Goal: Task Accomplishment & Management: Manage account settings

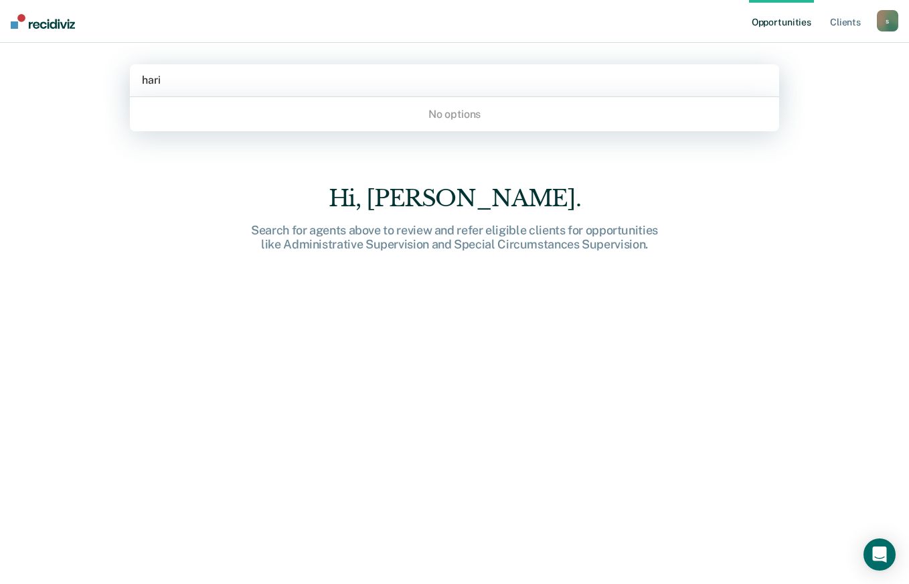
type input "har"
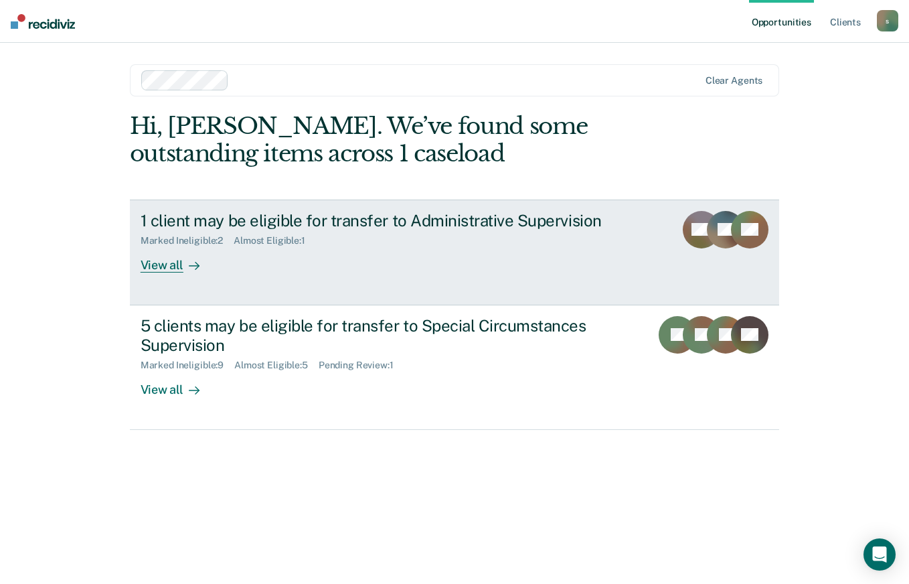
click at [170, 263] on div "View all" at bounding box center [178, 259] width 75 height 26
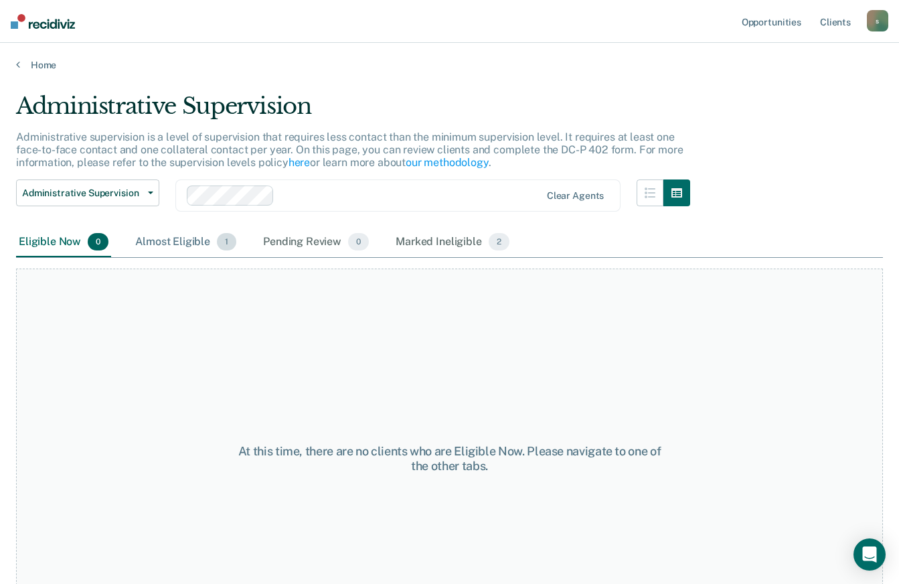
click at [163, 228] on div "Almost Eligible 1" at bounding box center [186, 242] width 106 height 29
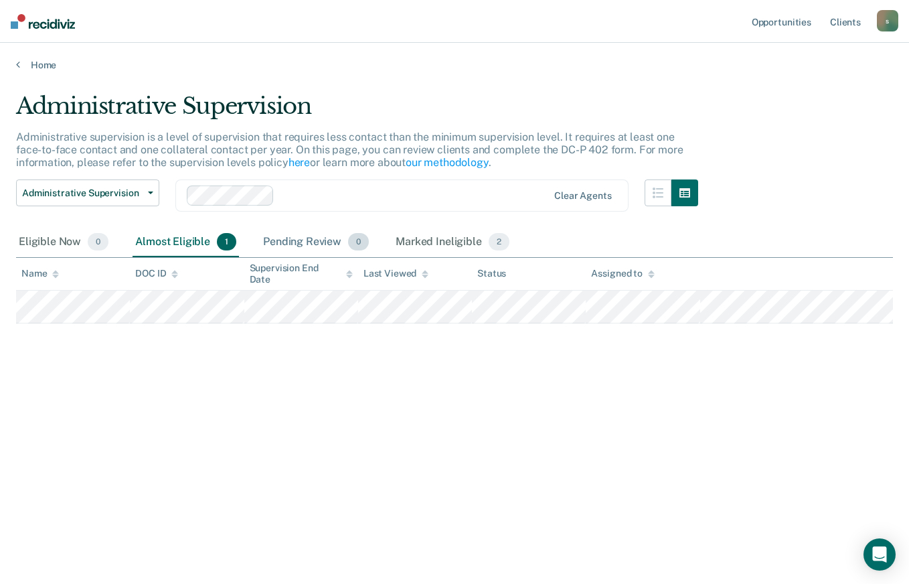
click at [314, 236] on div "Pending Review 0" at bounding box center [316, 242] width 111 height 29
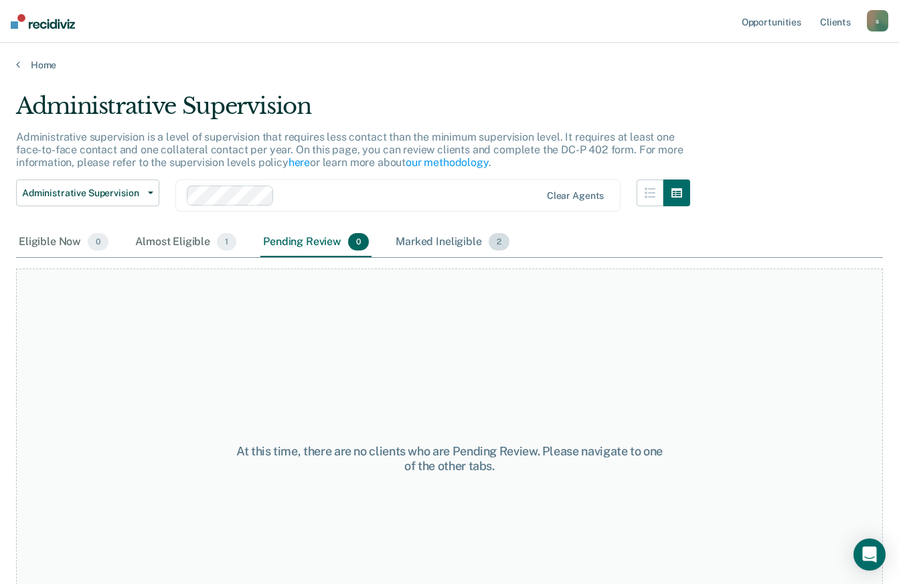
click at [430, 236] on div "Marked Ineligible 2" at bounding box center [452, 242] width 119 height 29
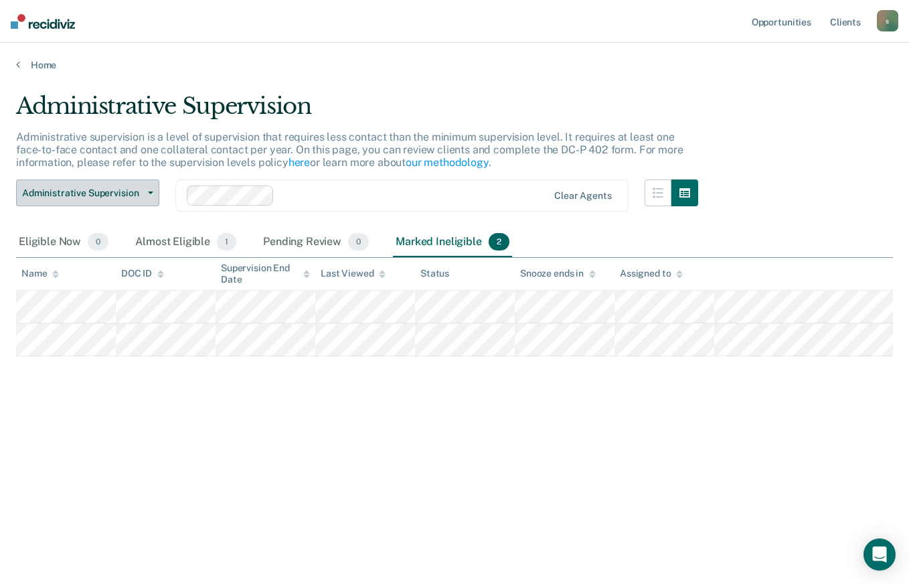
click at [44, 192] on span "Administrative Supervision" at bounding box center [82, 193] width 121 height 11
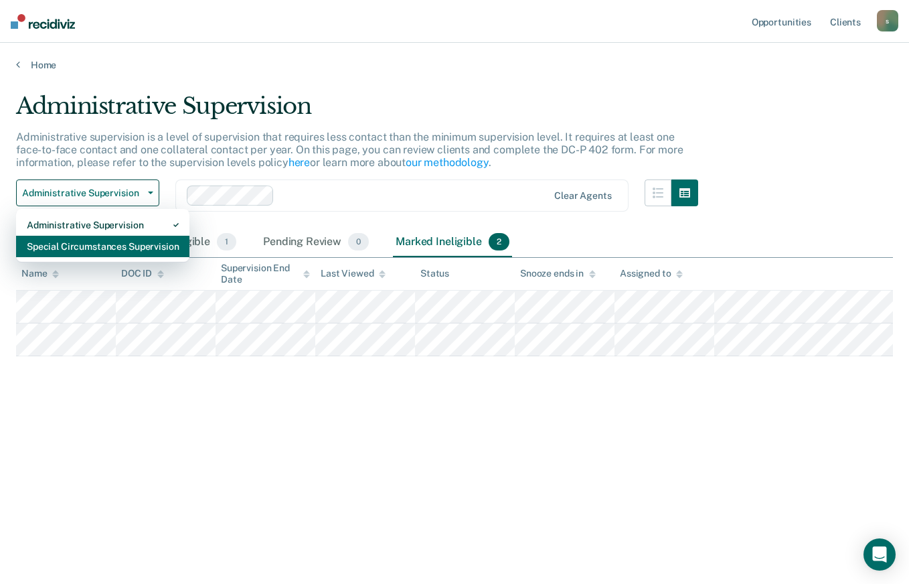
click at [56, 242] on div "Special Circumstances Supervision" at bounding box center [103, 246] width 152 height 21
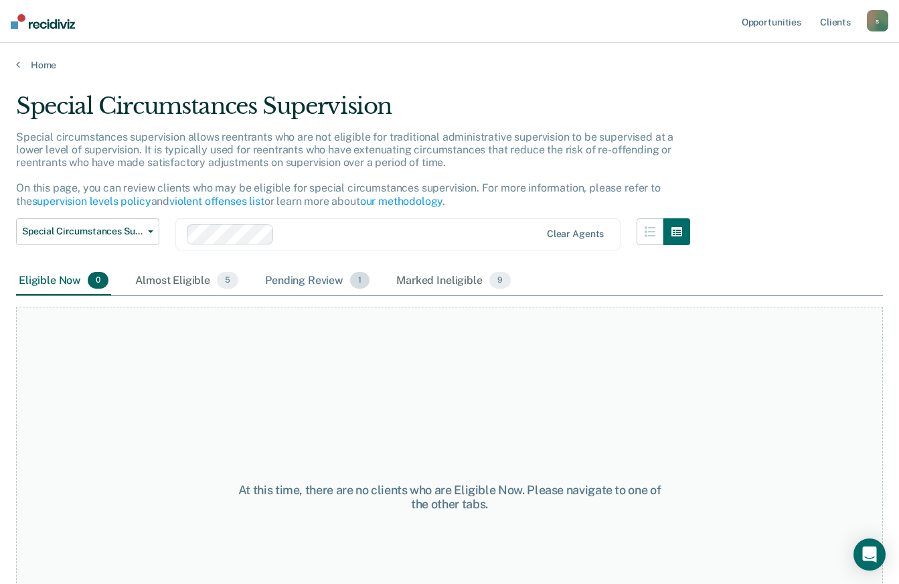
click at [303, 275] on div "Pending Review 1" at bounding box center [318, 281] width 110 height 29
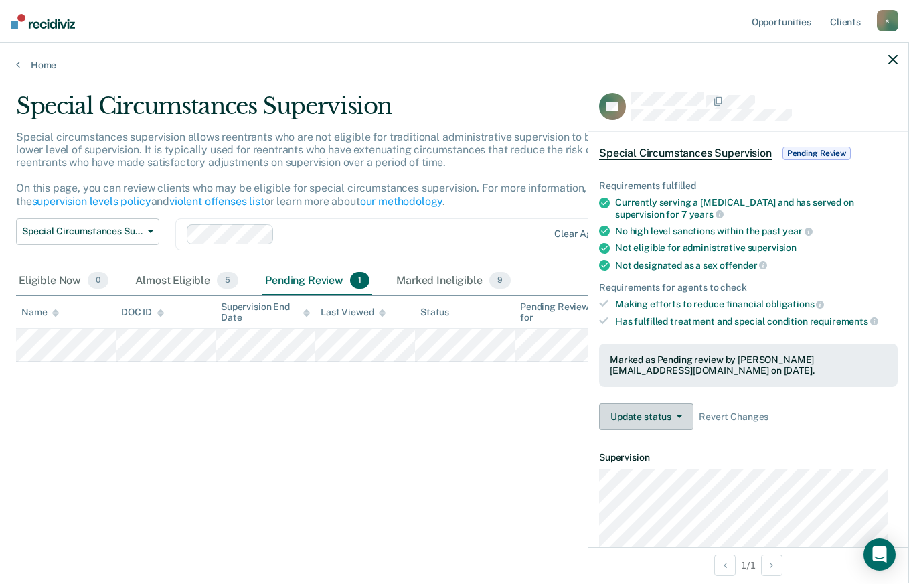
click at [631, 414] on button "Update status" at bounding box center [646, 416] width 94 height 27
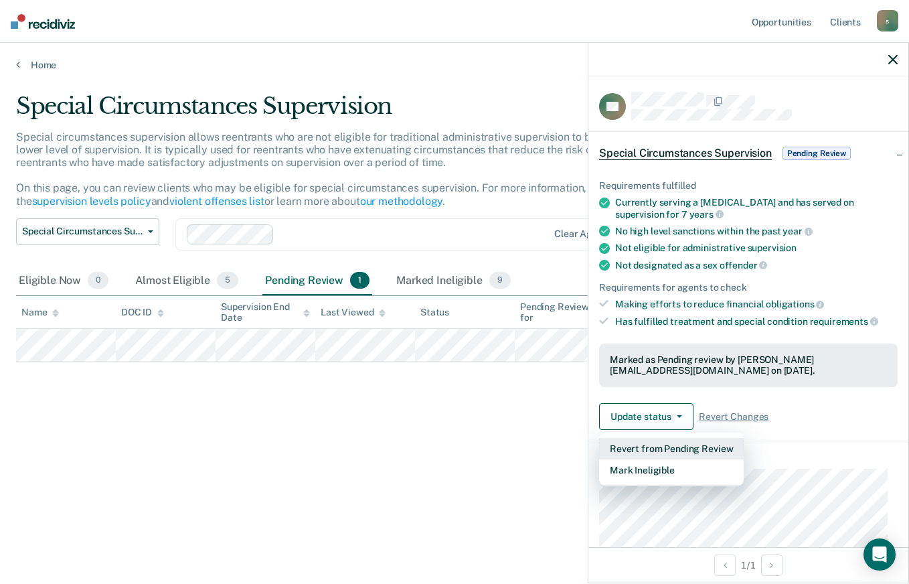
click at [644, 451] on button "Revert from Pending Review" at bounding box center [671, 448] width 145 height 21
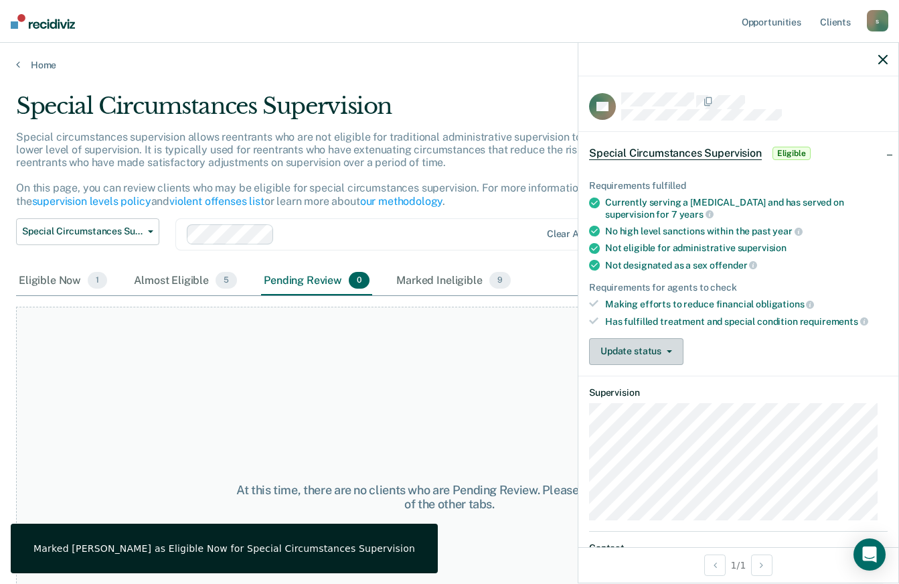
click at [625, 348] on button "Update status" at bounding box center [636, 351] width 94 height 27
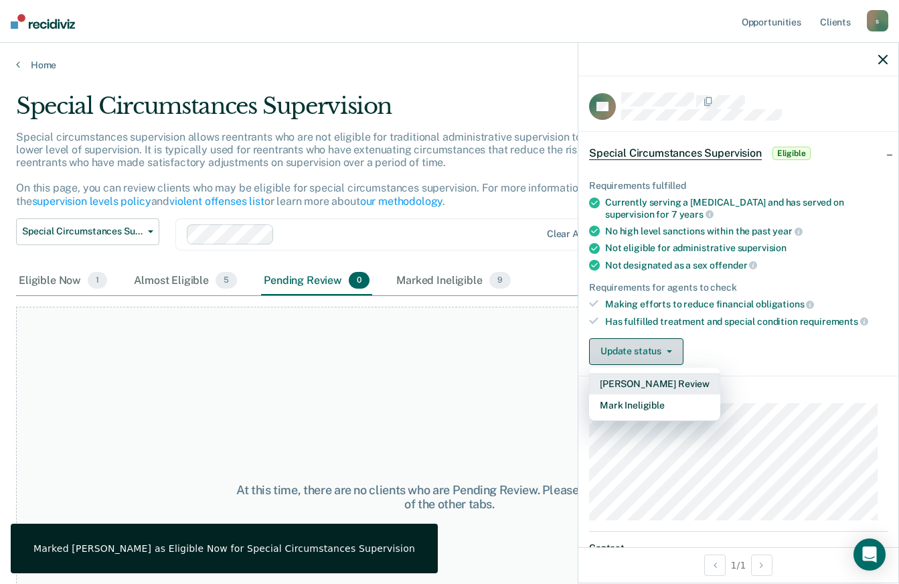
click at [631, 385] on button "[PERSON_NAME] Review" at bounding box center [654, 383] width 131 height 21
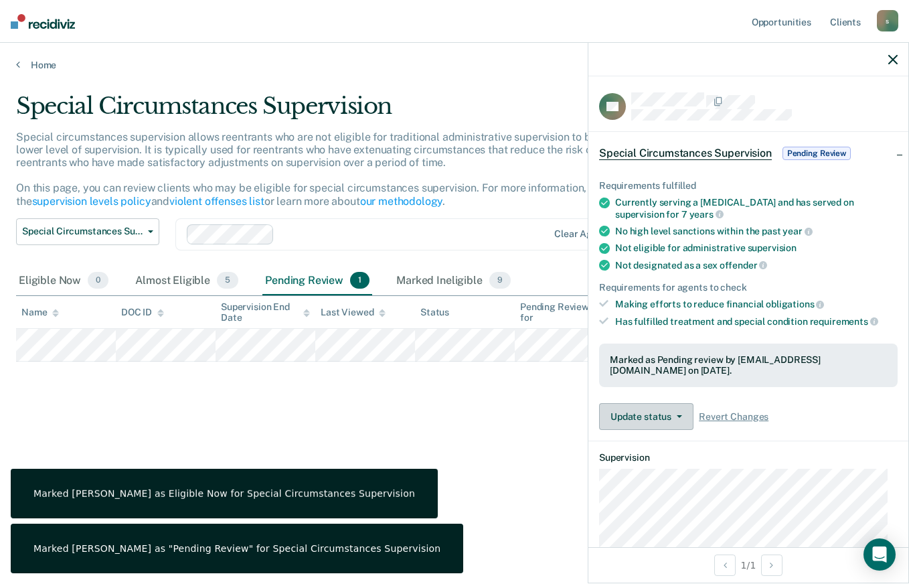
click at [629, 423] on button "Update status" at bounding box center [646, 416] width 94 height 27
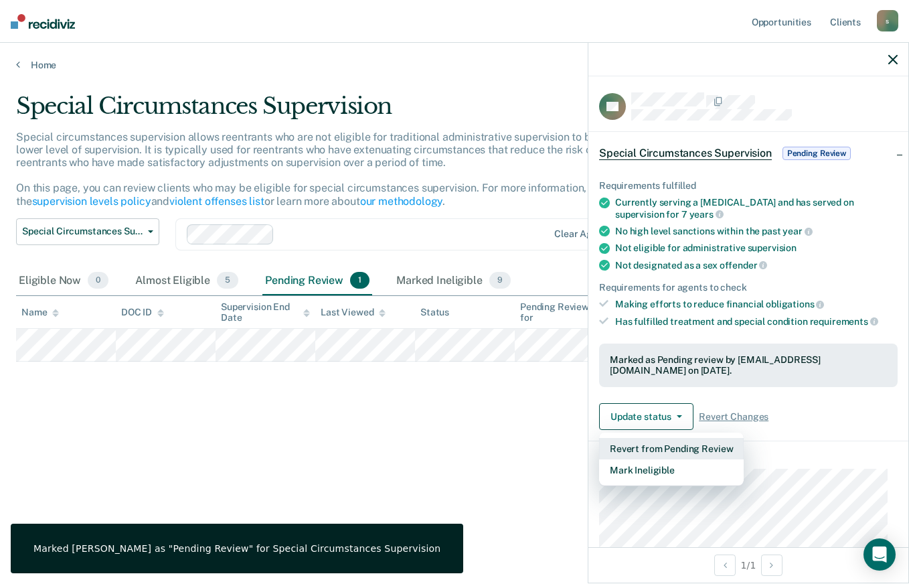
click at [638, 448] on button "Revert from Pending Review" at bounding box center [671, 448] width 145 height 21
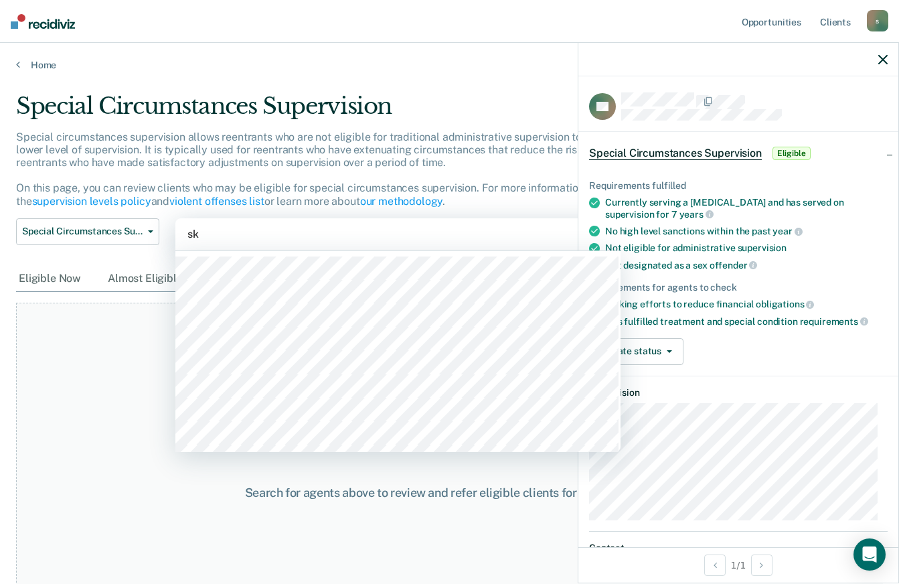
type input "ska"
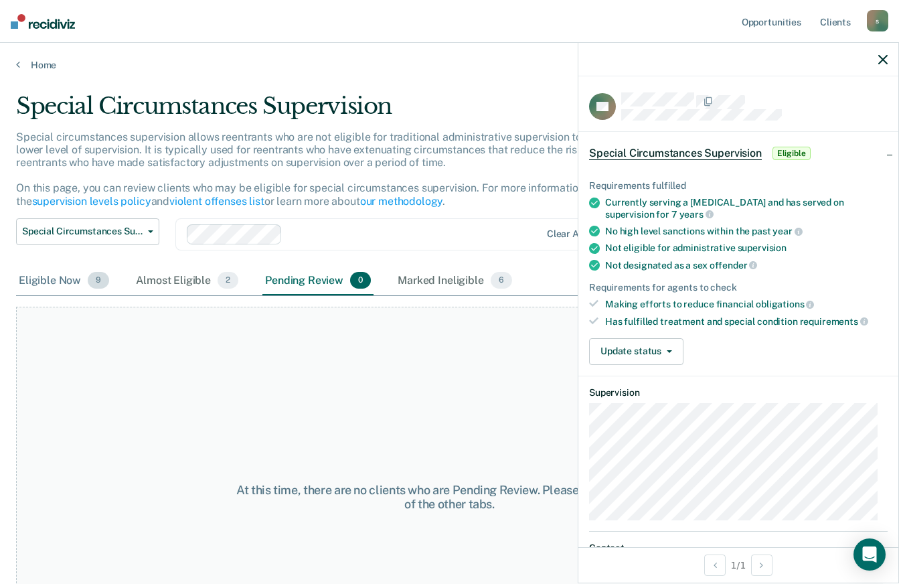
click at [57, 286] on div "Eligible Now 9" at bounding box center [64, 281] width 96 height 29
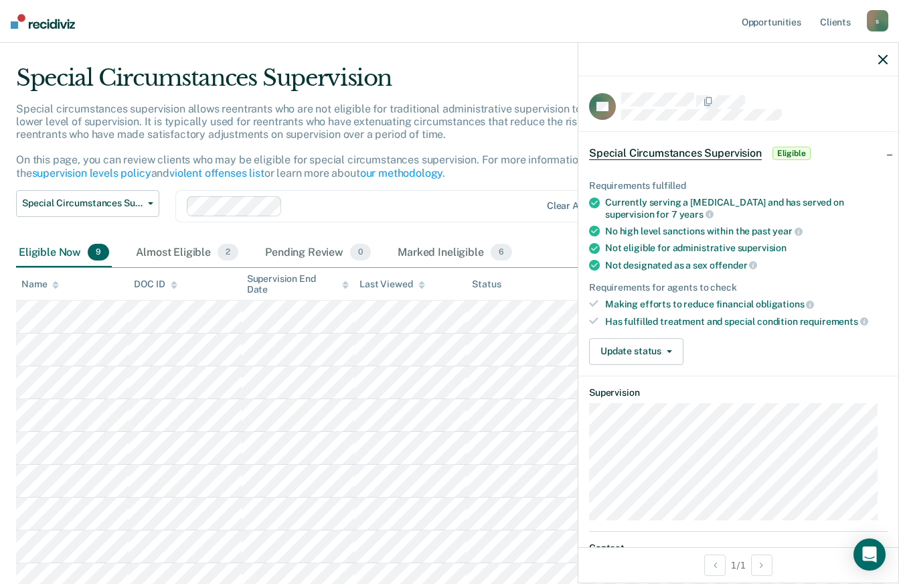
scroll to position [40, 0]
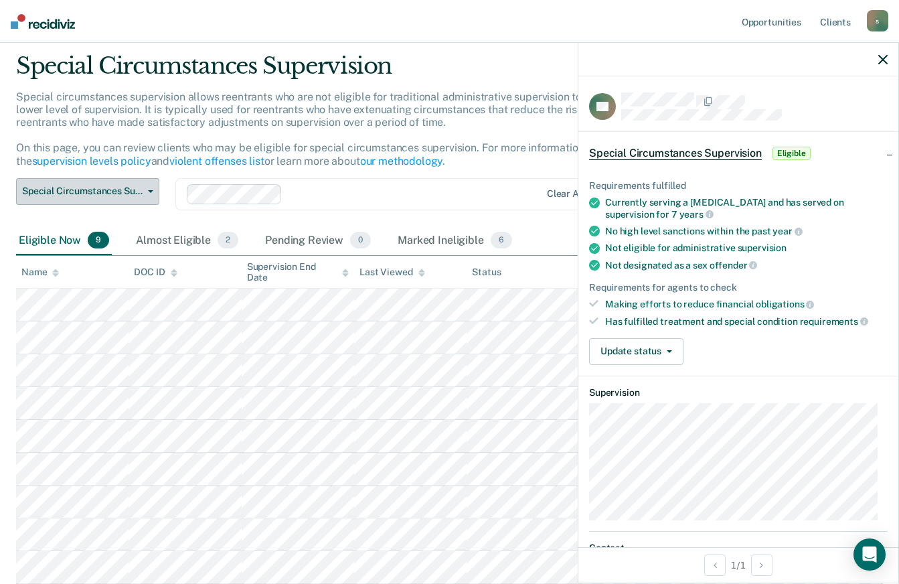
click at [107, 188] on span "Special Circumstances Supervision" at bounding box center [82, 190] width 121 height 11
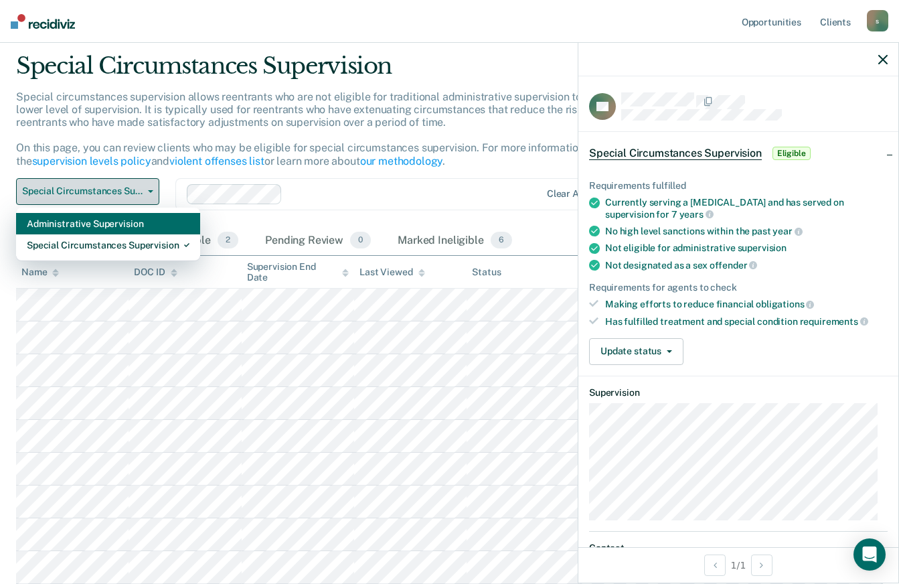
click at [50, 226] on div "Administrative Supervision" at bounding box center [108, 223] width 163 height 21
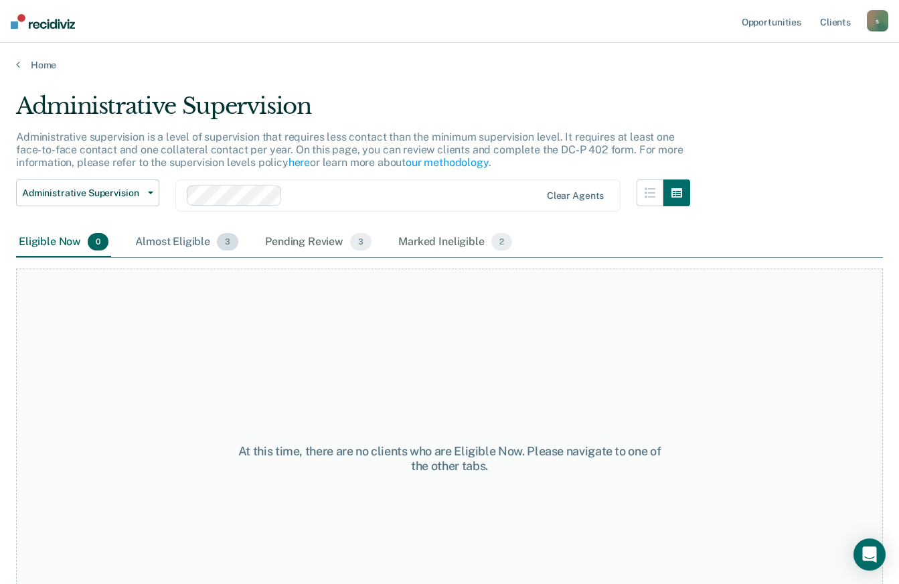
click at [169, 234] on div "Almost Eligible 3" at bounding box center [187, 242] width 108 height 29
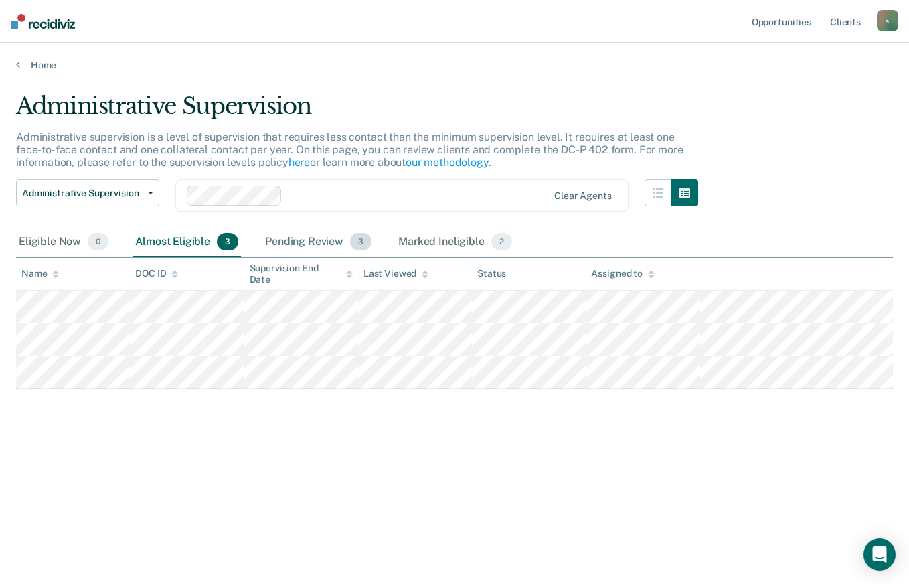
click at [282, 238] on div "Pending Review 3" at bounding box center [319, 242] width 112 height 29
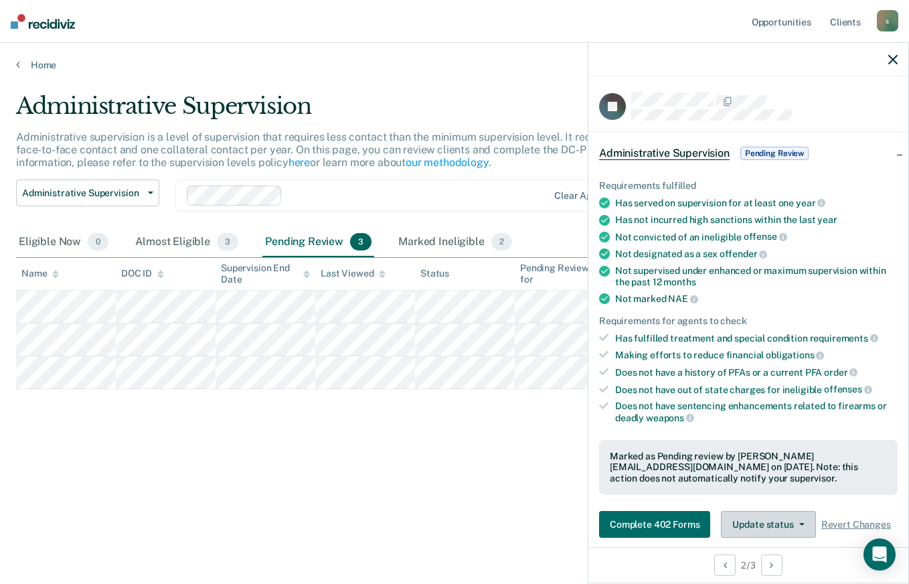
click at [771, 511] on button "Update status" at bounding box center [768, 524] width 94 height 27
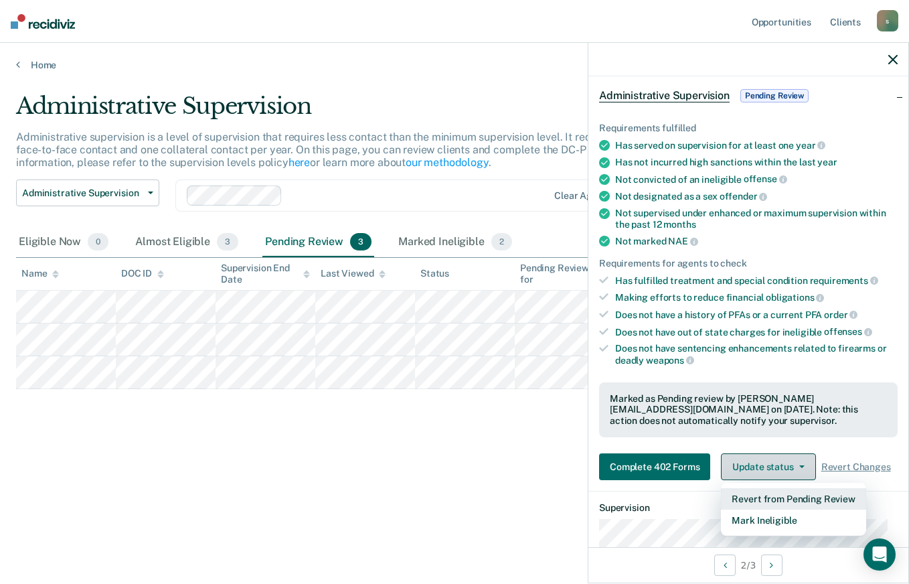
scroll to position [59, 0]
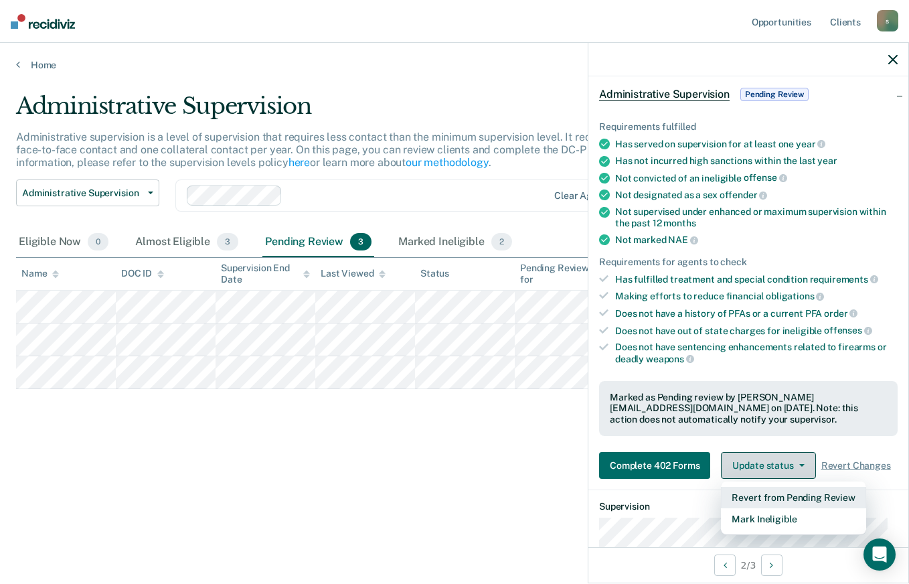
click at [798, 487] on button "Revert from Pending Review" at bounding box center [793, 497] width 145 height 21
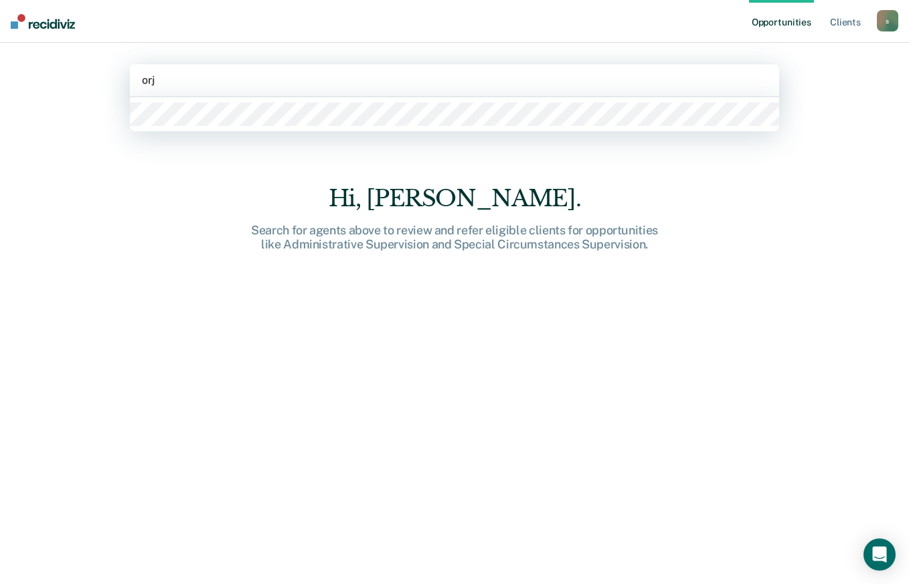
type input "orji"
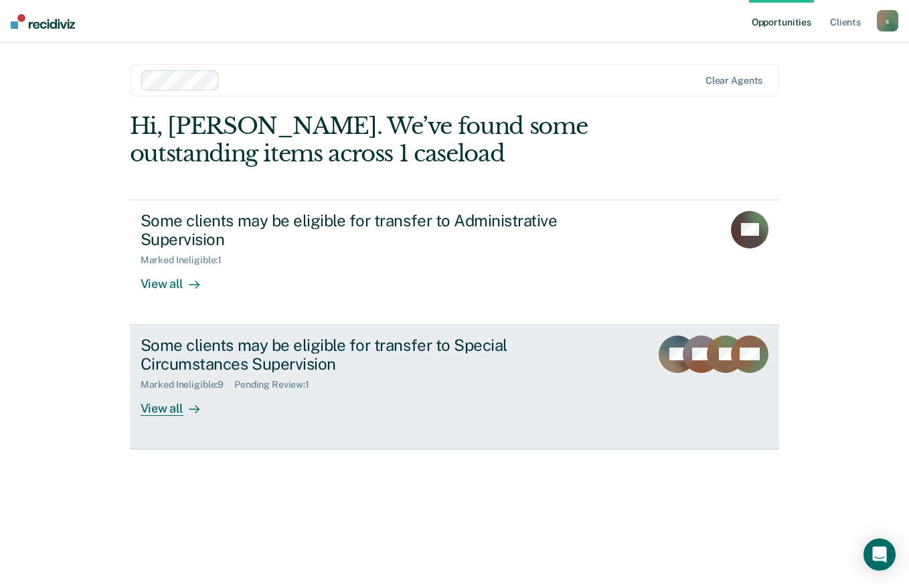
click at [165, 406] on div "View all" at bounding box center [178, 403] width 75 height 26
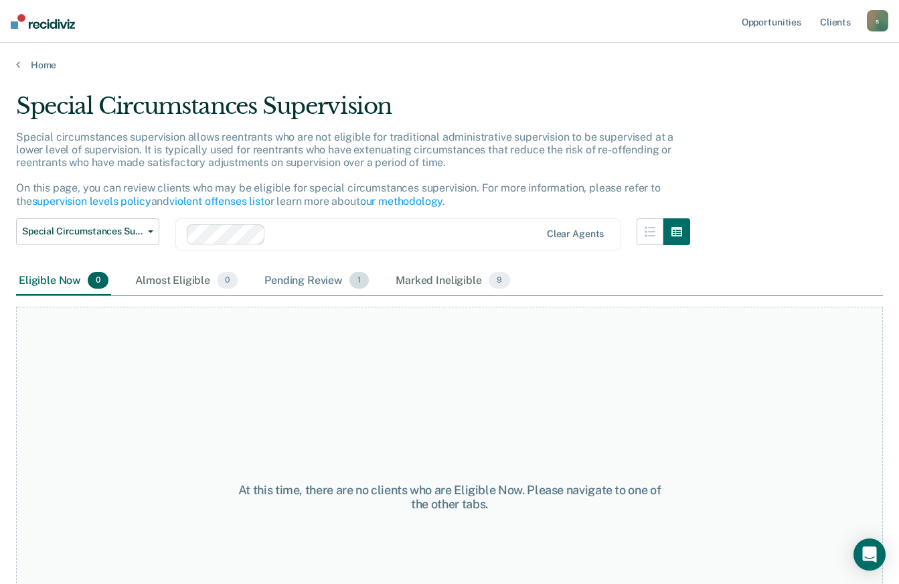
click at [285, 285] on div "Pending Review 1" at bounding box center [317, 281] width 110 height 29
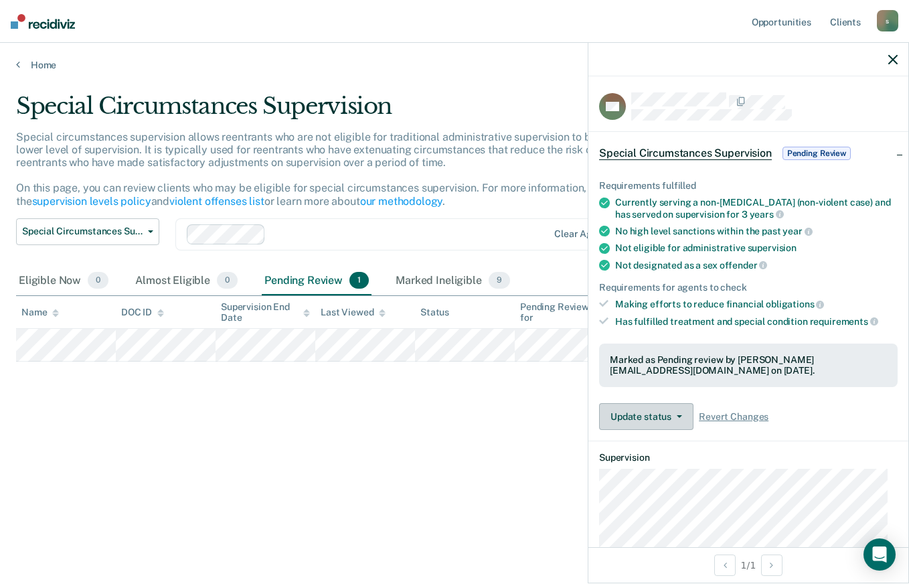
click at [635, 406] on button "Update status" at bounding box center [646, 416] width 94 height 27
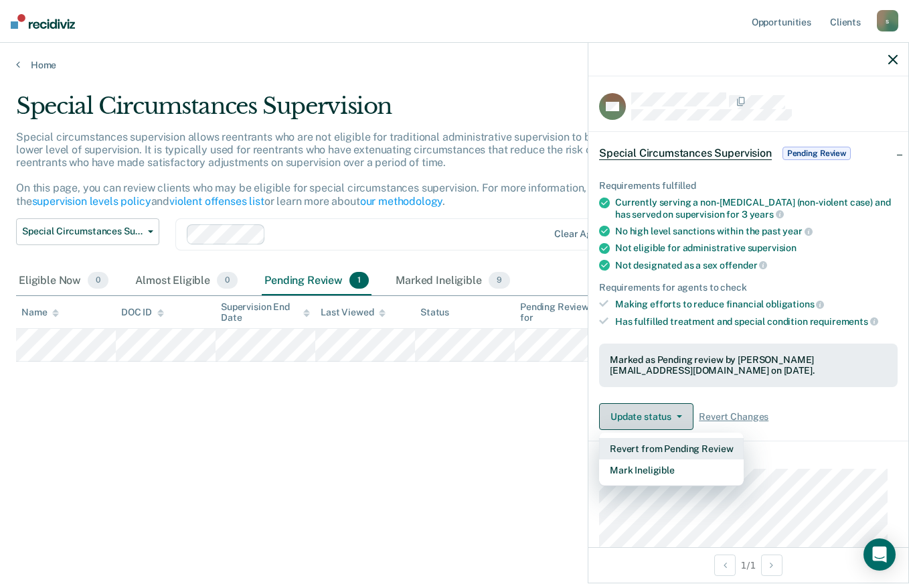
click at [630, 438] on button "Revert from Pending Review" at bounding box center [671, 448] width 145 height 21
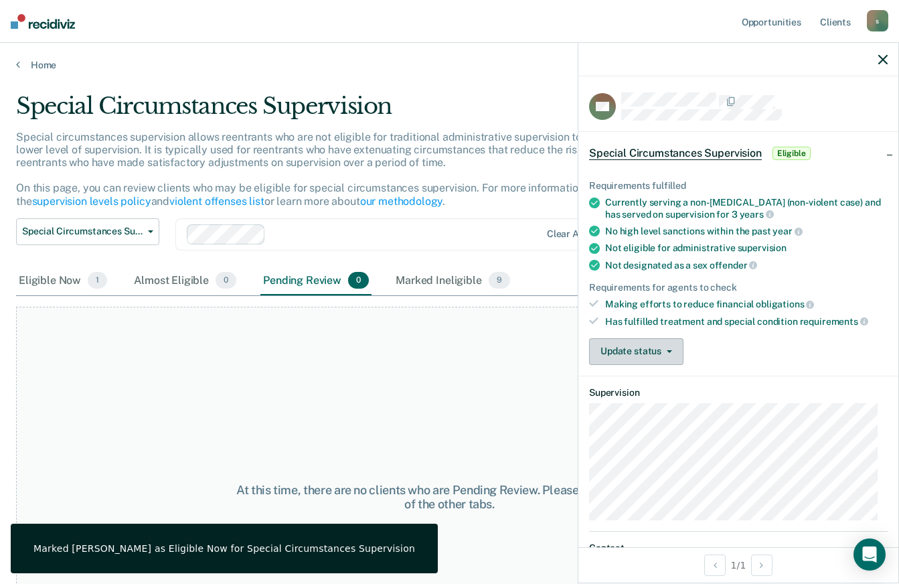
click at [30, 64] on link "Home" at bounding box center [449, 65] width 867 height 12
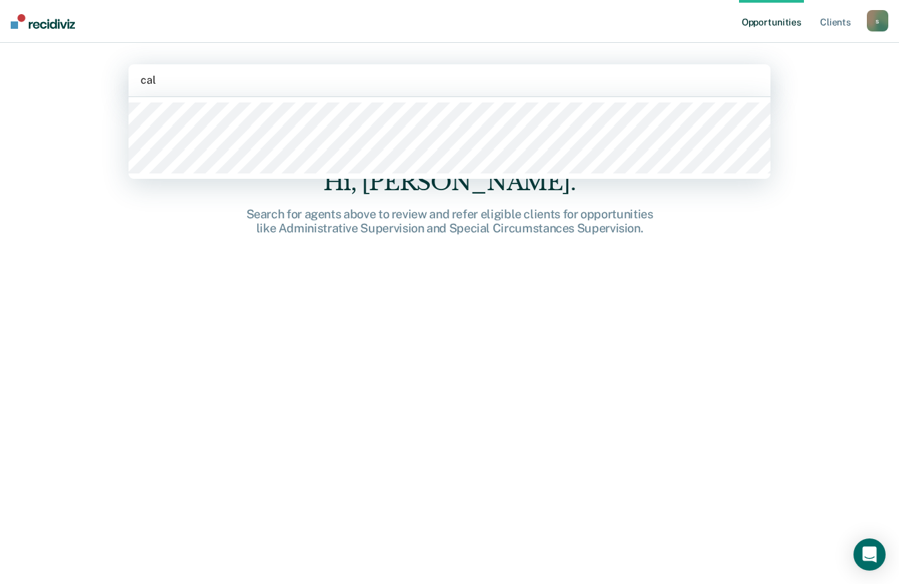
type input "cald"
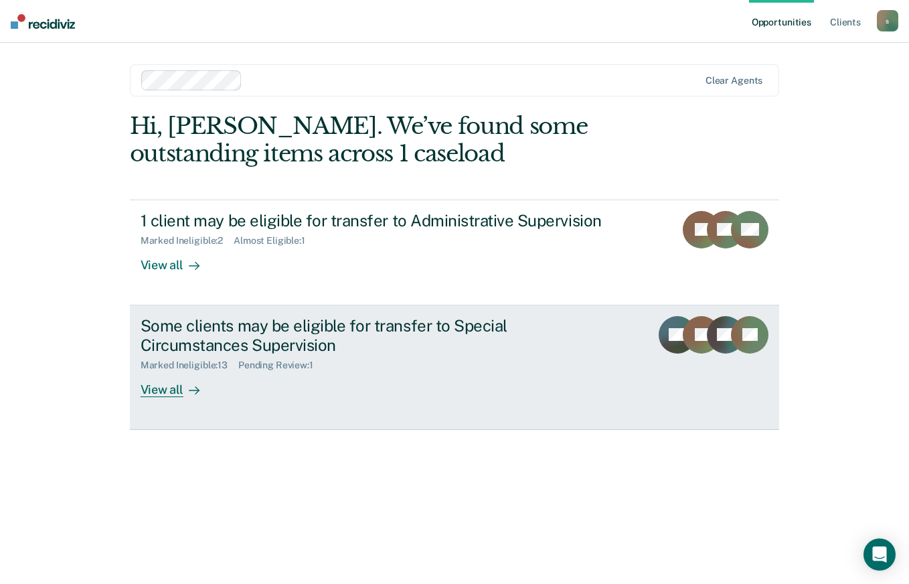
click at [263, 365] on div "Pending Review : 1" at bounding box center [281, 365] width 86 height 11
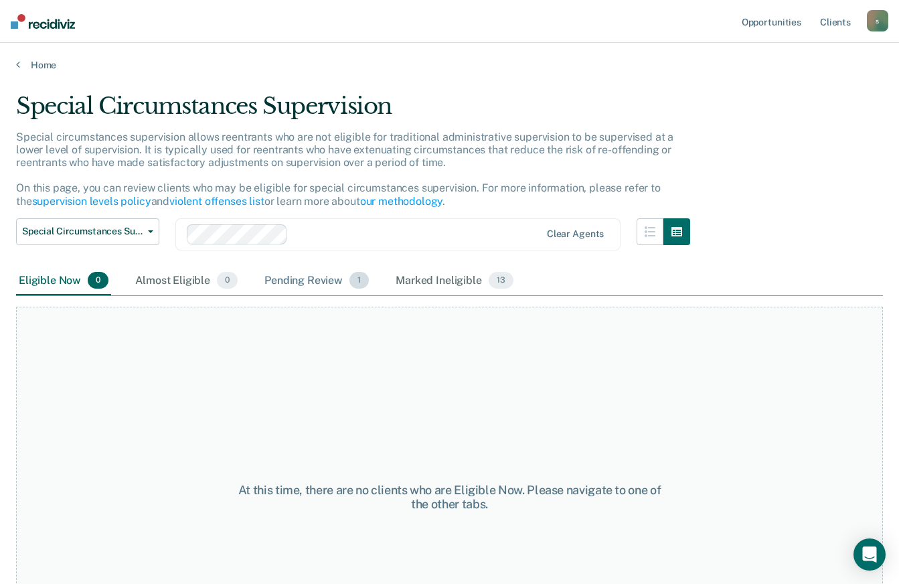
click at [295, 269] on div "Pending Review 1" at bounding box center [317, 281] width 110 height 29
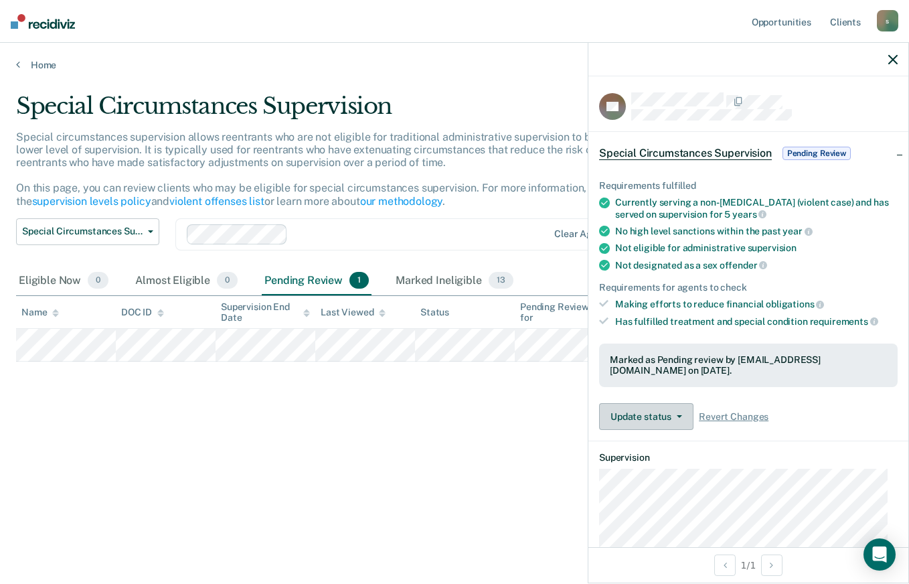
click at [646, 420] on button "Update status" at bounding box center [646, 416] width 94 height 27
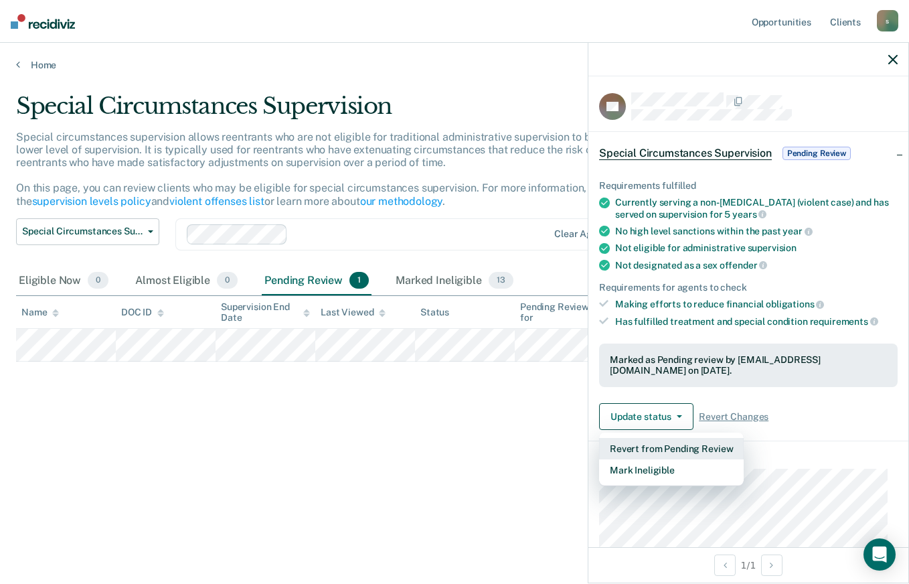
click at [644, 445] on button "Revert from Pending Review" at bounding box center [671, 448] width 145 height 21
